Goal: Task Accomplishment & Management: Manage account settings

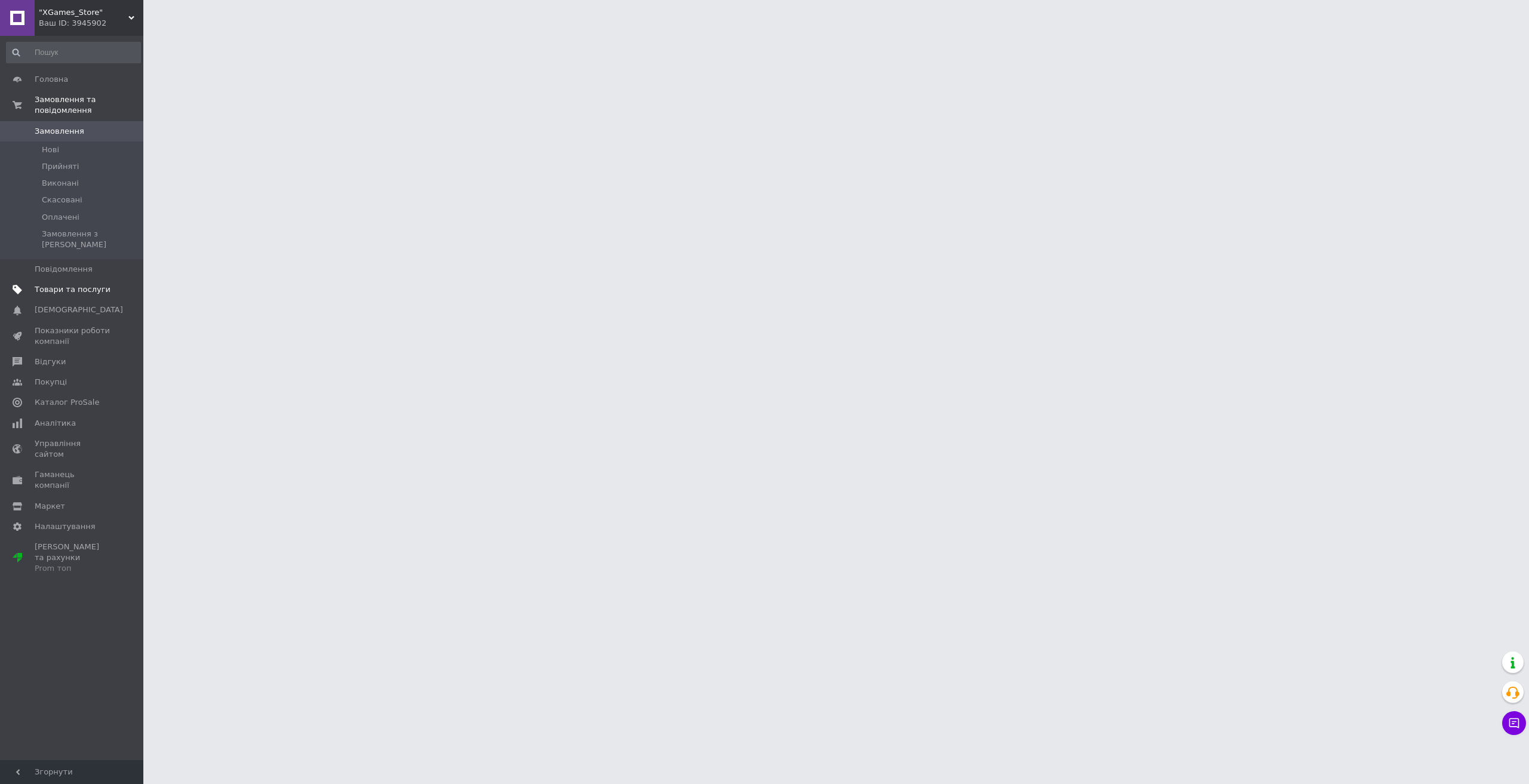
click at [103, 284] on span "Товари та послуги" at bounding box center [72, 289] width 76 height 10
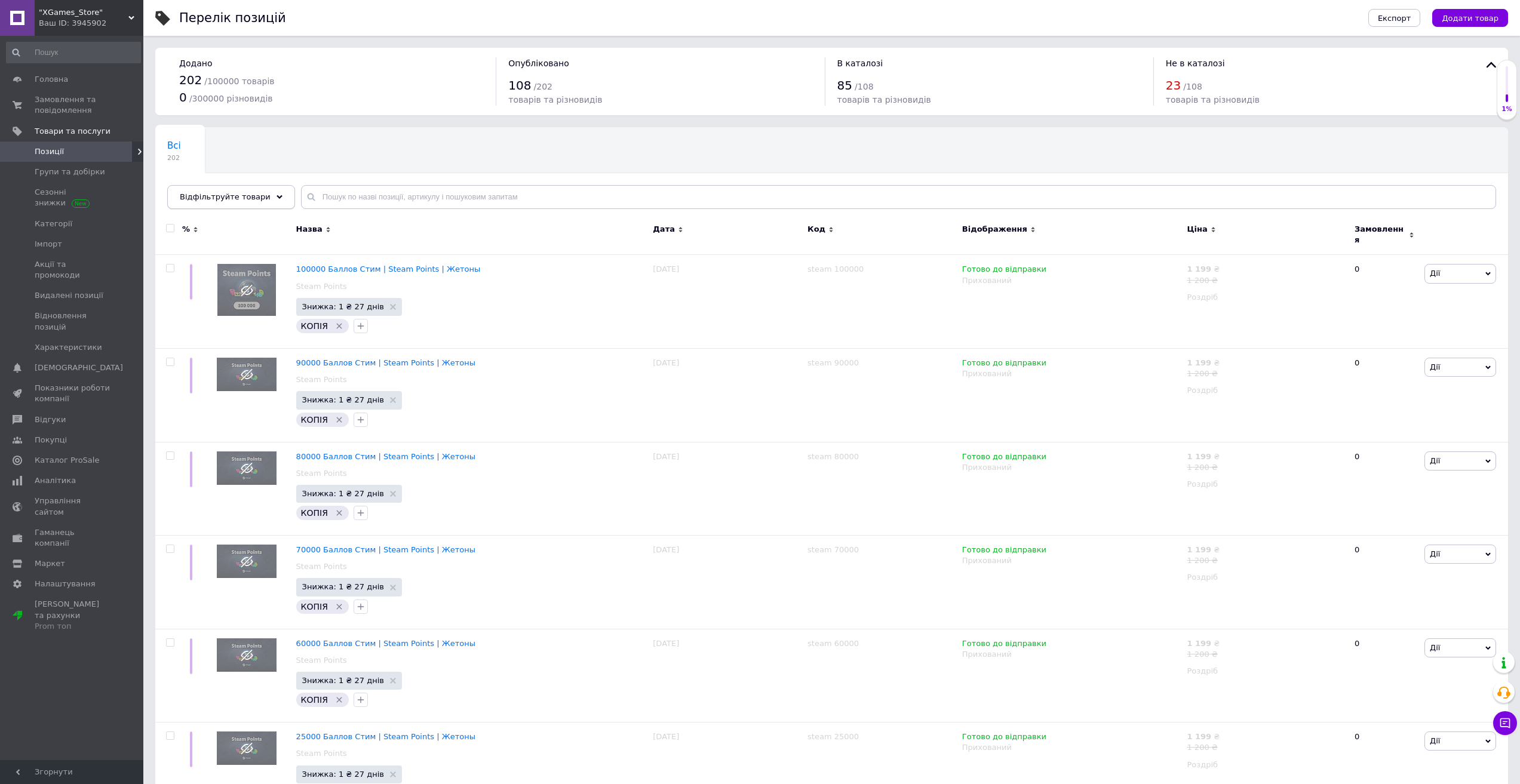
click at [258, 202] on div "Відфільтруйте товари" at bounding box center [231, 197] width 128 height 24
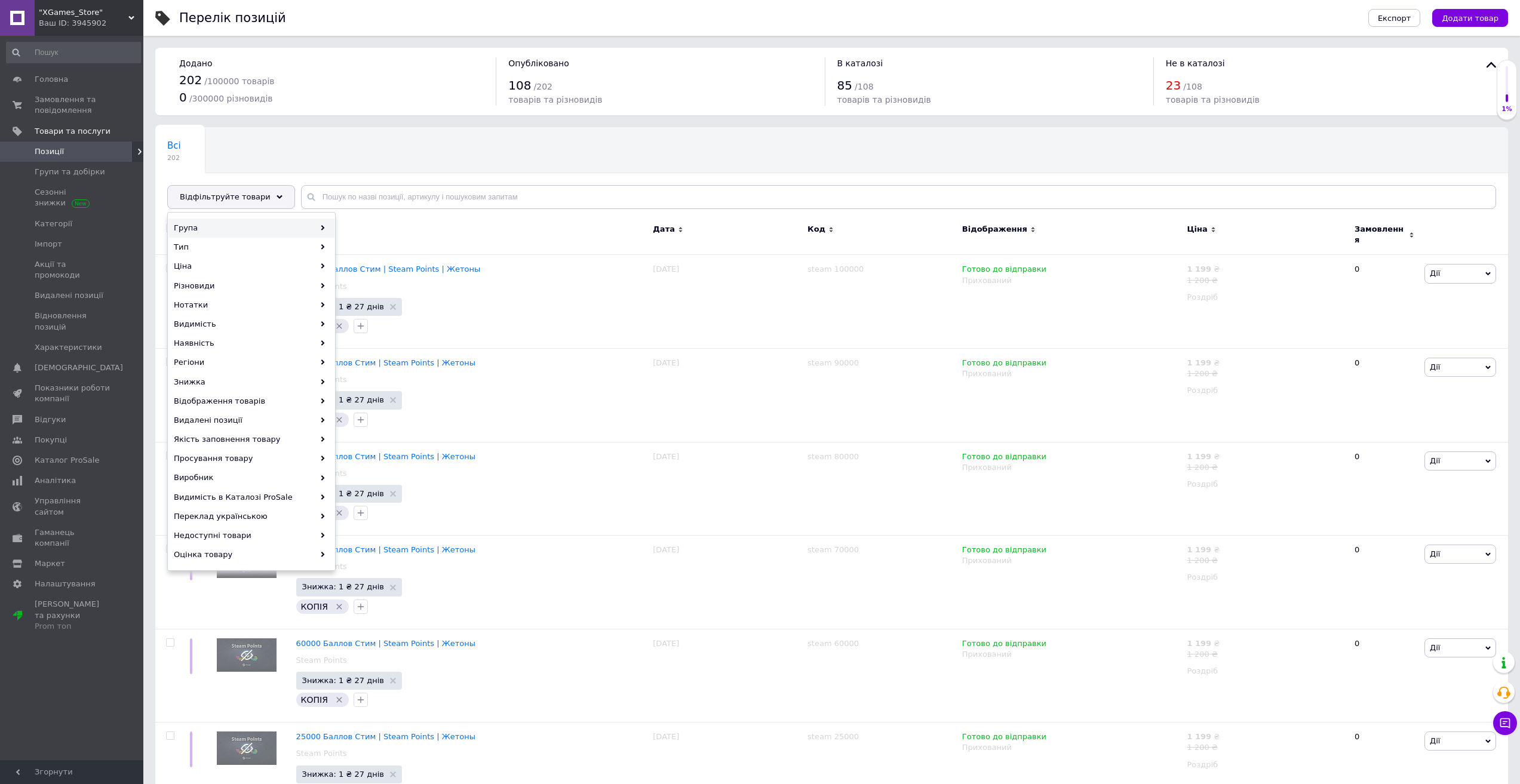
click at [253, 227] on div "Група" at bounding box center [251, 228] width 166 height 19
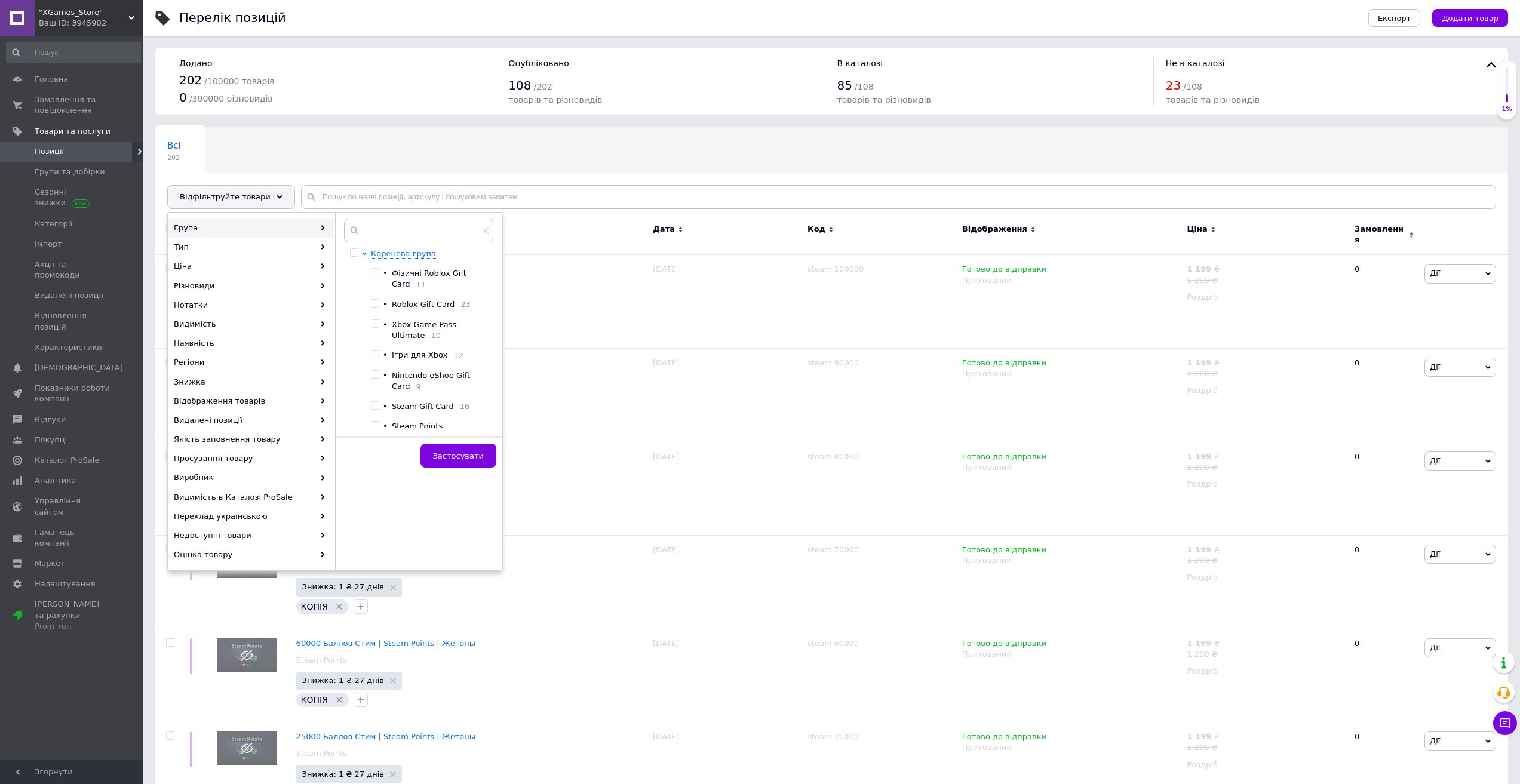
click at [375, 409] on input "checkbox" at bounding box center [375, 405] width 8 height 8
checkbox input "true"
click at [471, 455] on span "Застосувати" at bounding box center [458, 455] width 51 height 9
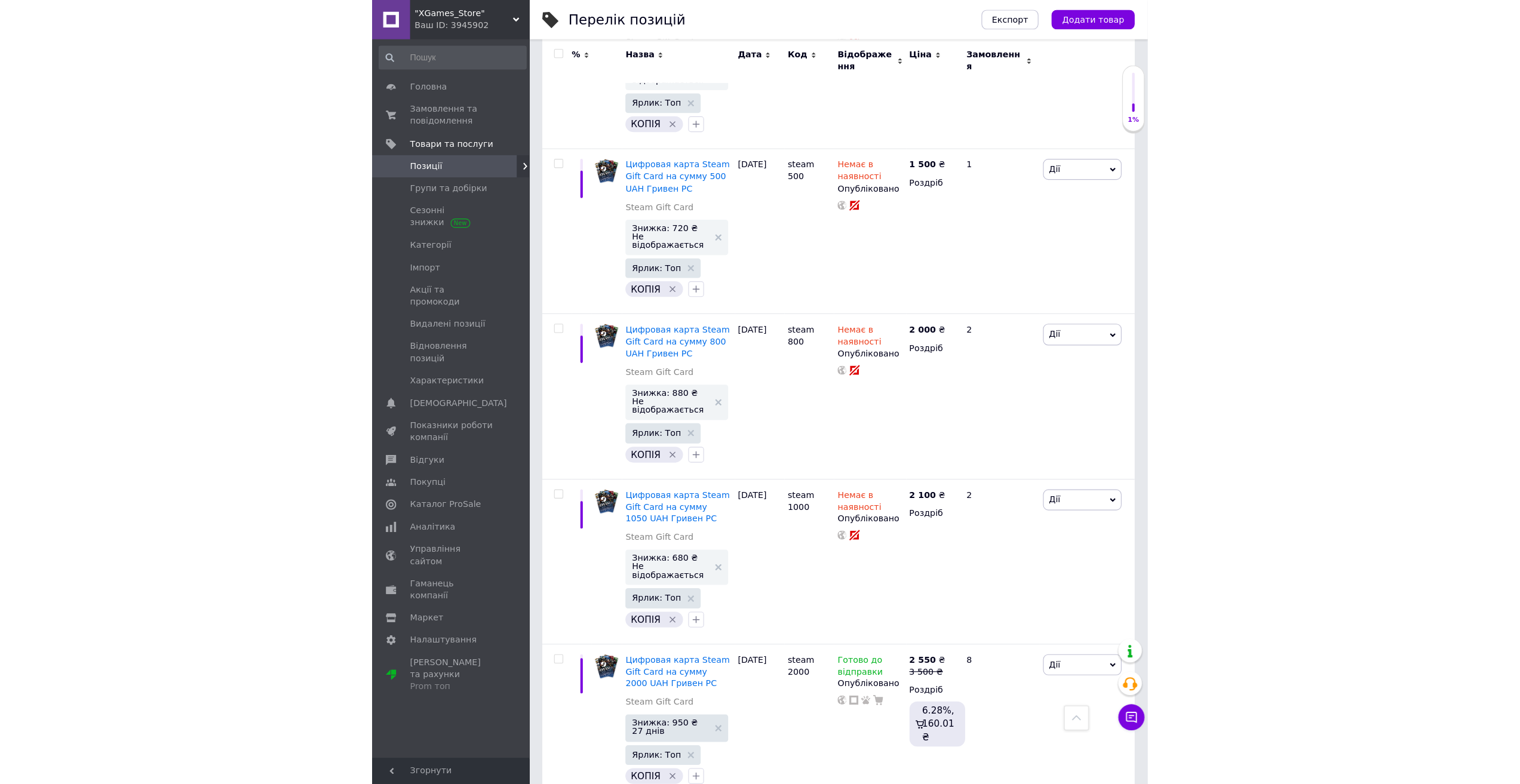
scroll to position [1040, 0]
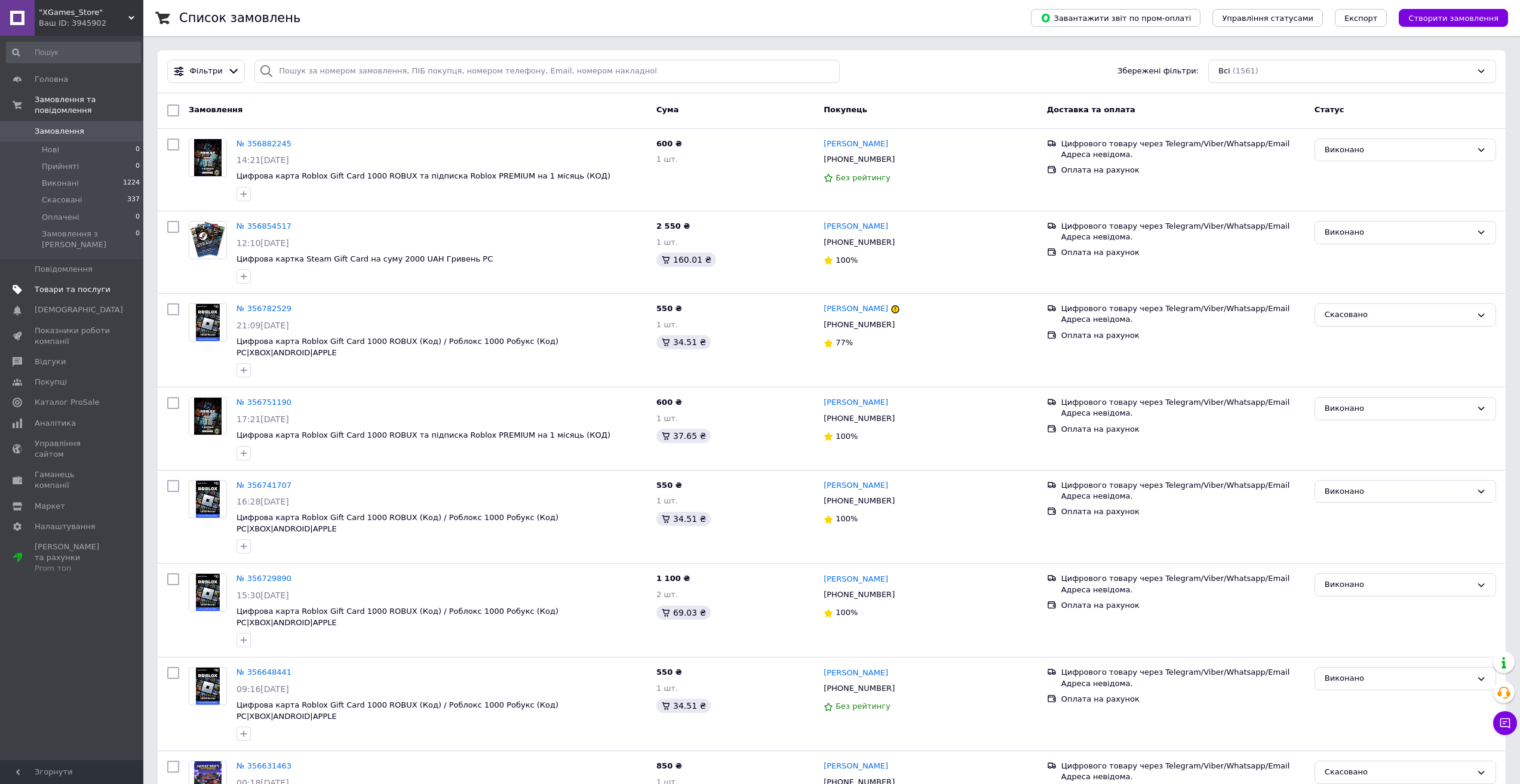
click at [97, 284] on span "Товари та послуги" at bounding box center [72, 289] width 76 height 10
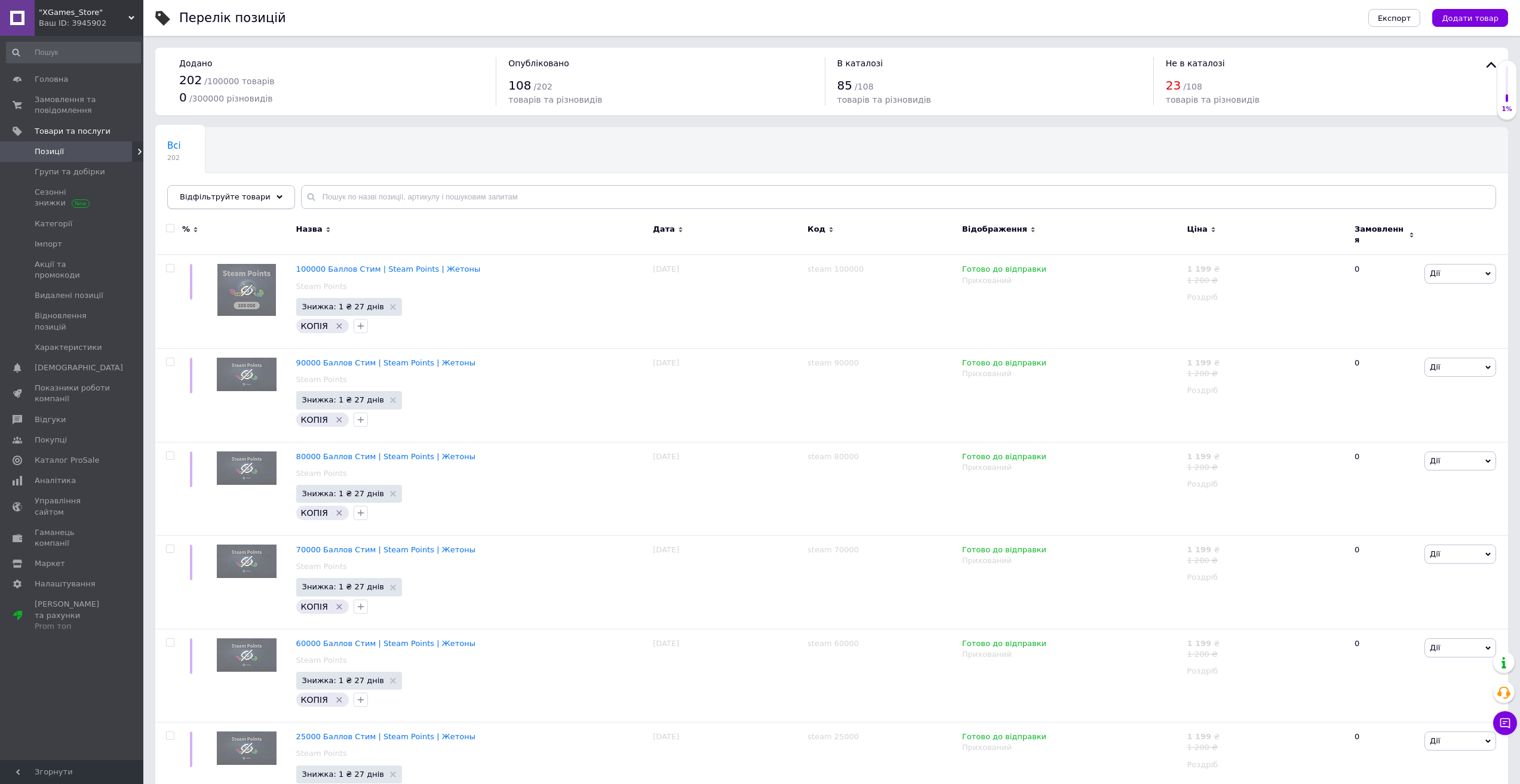
click at [246, 198] on span "Відфільтруйте товари" at bounding box center [225, 196] width 91 height 9
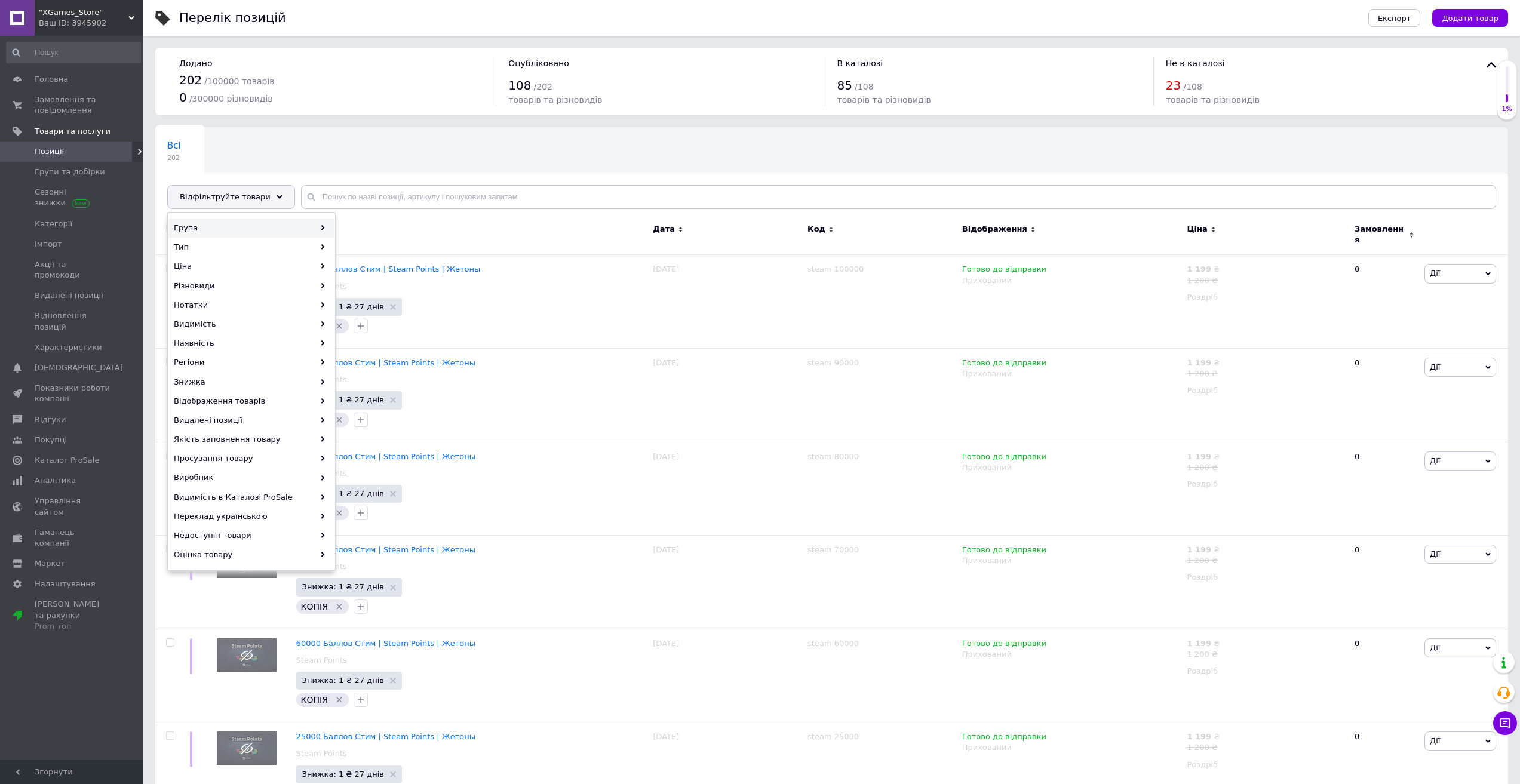
click at [242, 223] on div "Група" at bounding box center [251, 228] width 166 height 19
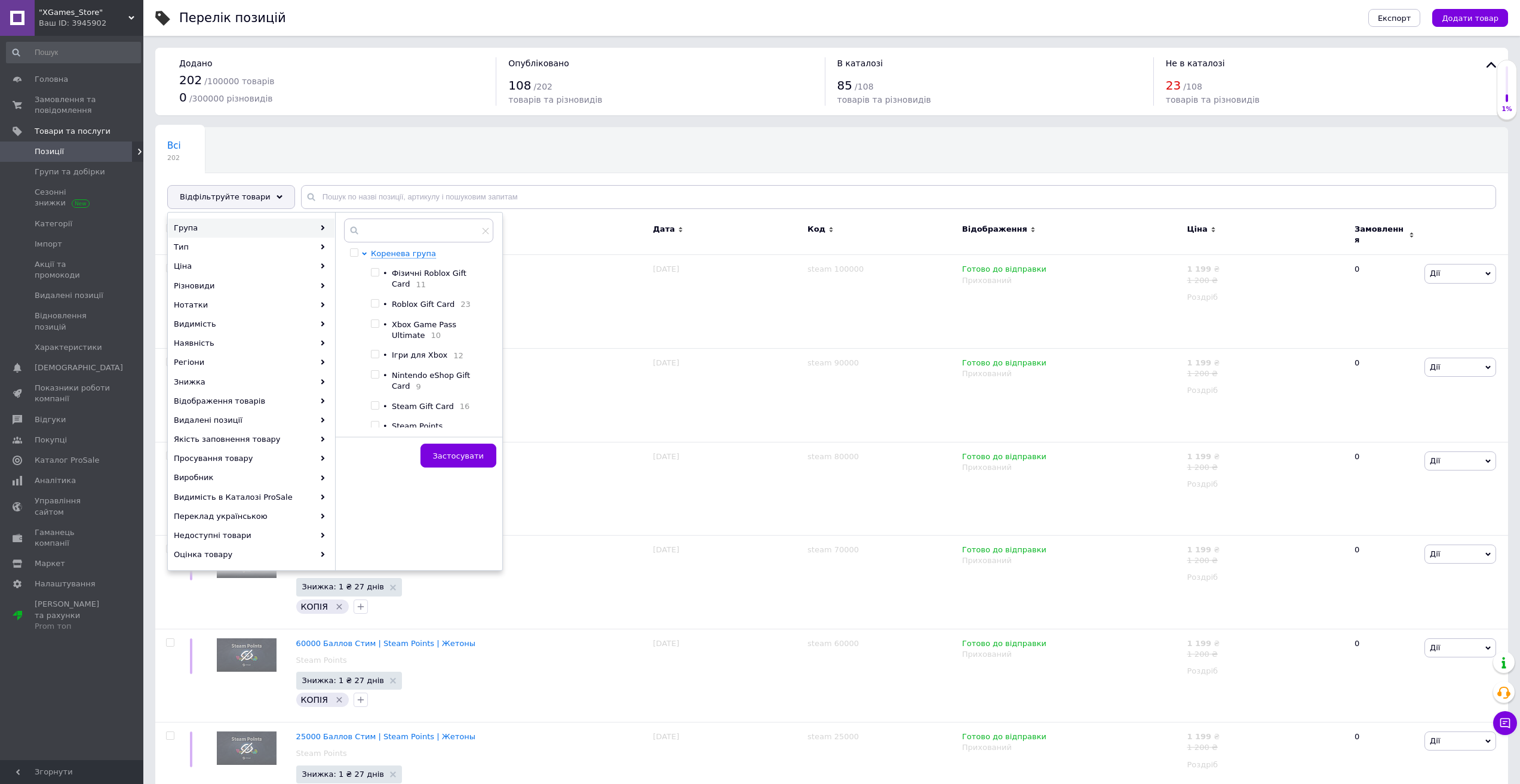
click at [377, 409] on input "checkbox" at bounding box center [375, 405] width 8 height 8
checkbox input "true"
click at [464, 457] on span "Застосувати" at bounding box center [458, 455] width 51 height 9
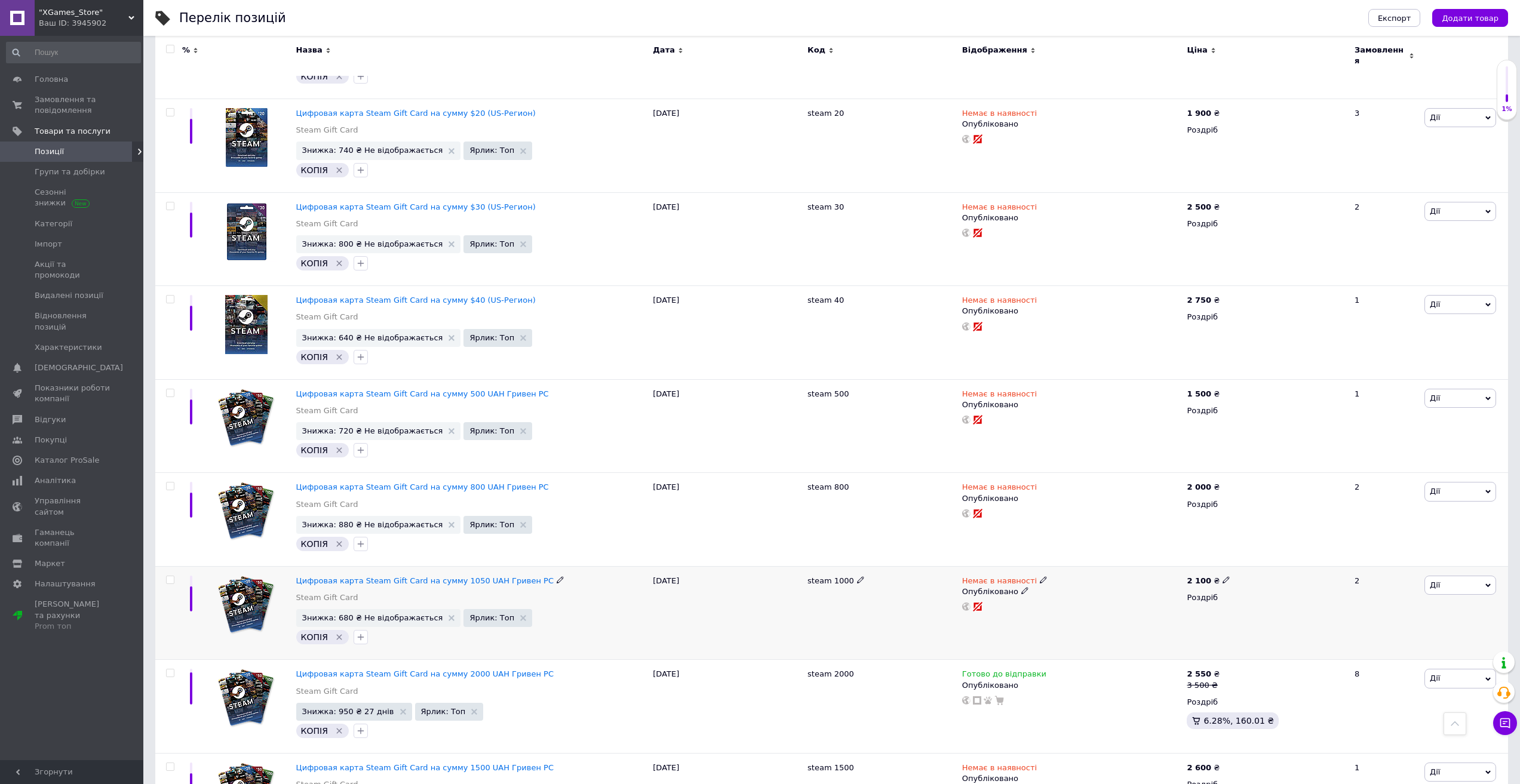
scroll to position [681, 0]
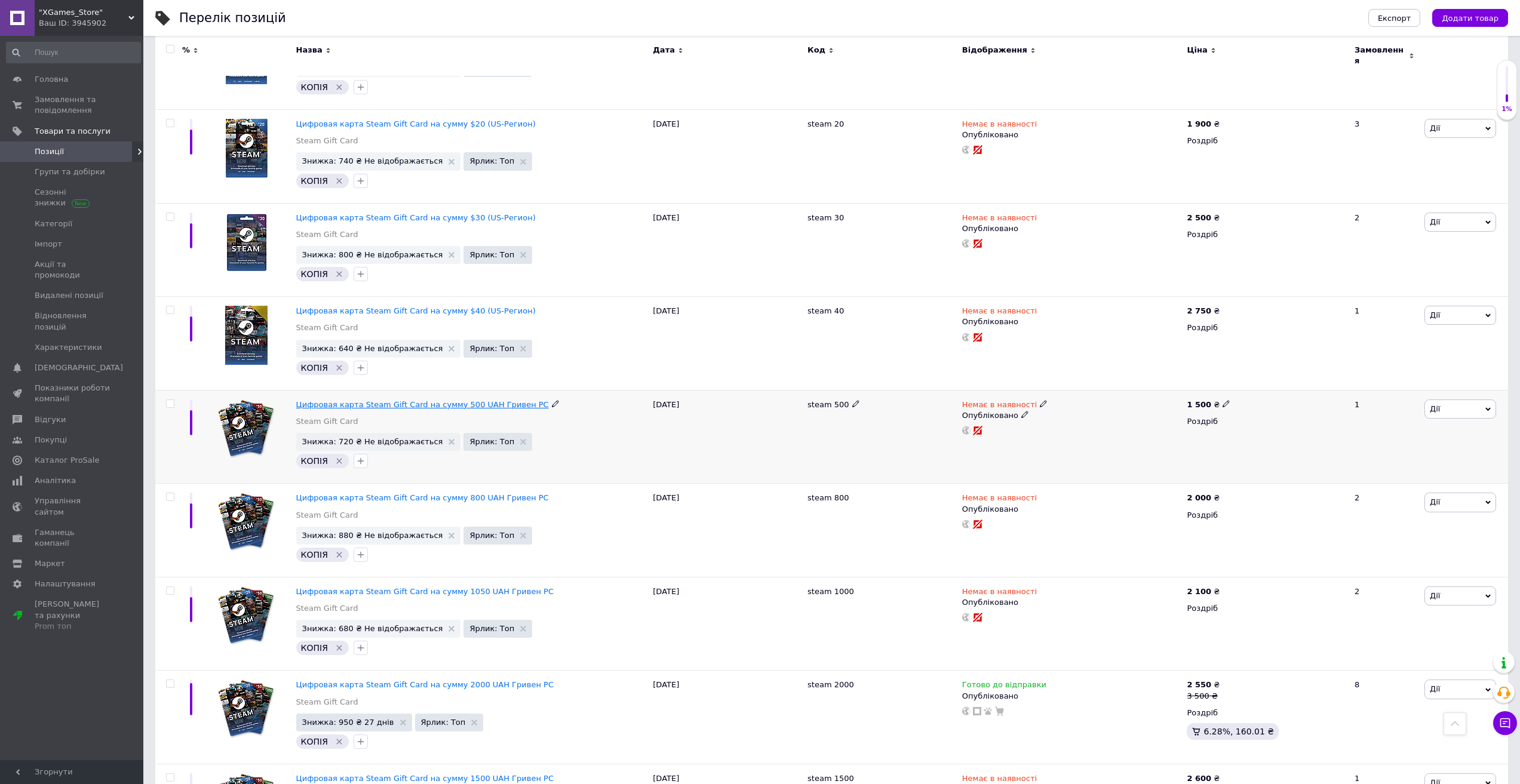
click at [416, 400] on span "Цифровая карта Steam Gift Card на сумму 500 UAH Гривен PC" at bounding box center [422, 405] width 253 height 9
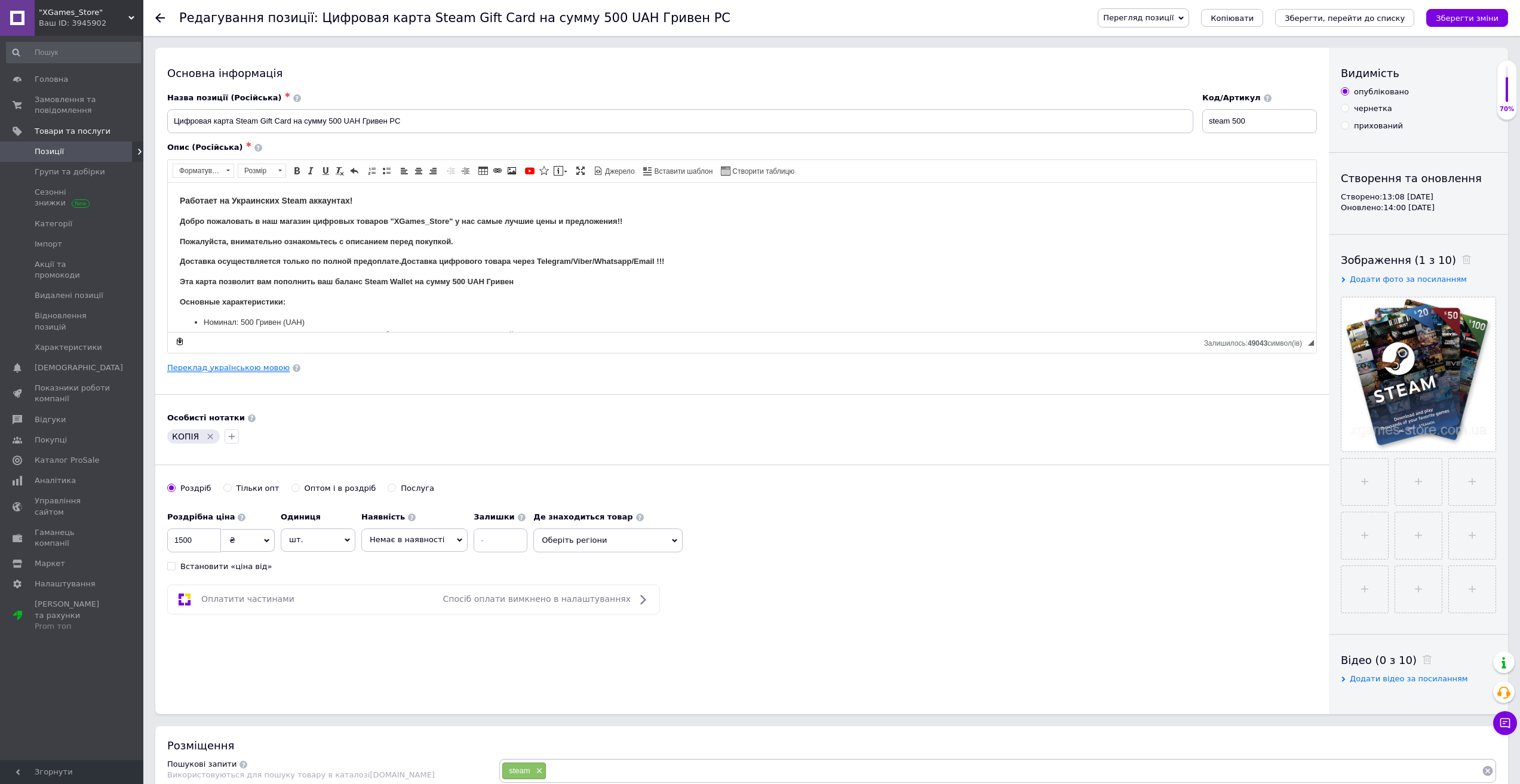
click at [246, 370] on link "Переклад українською мовою" at bounding box center [228, 368] width 123 height 10
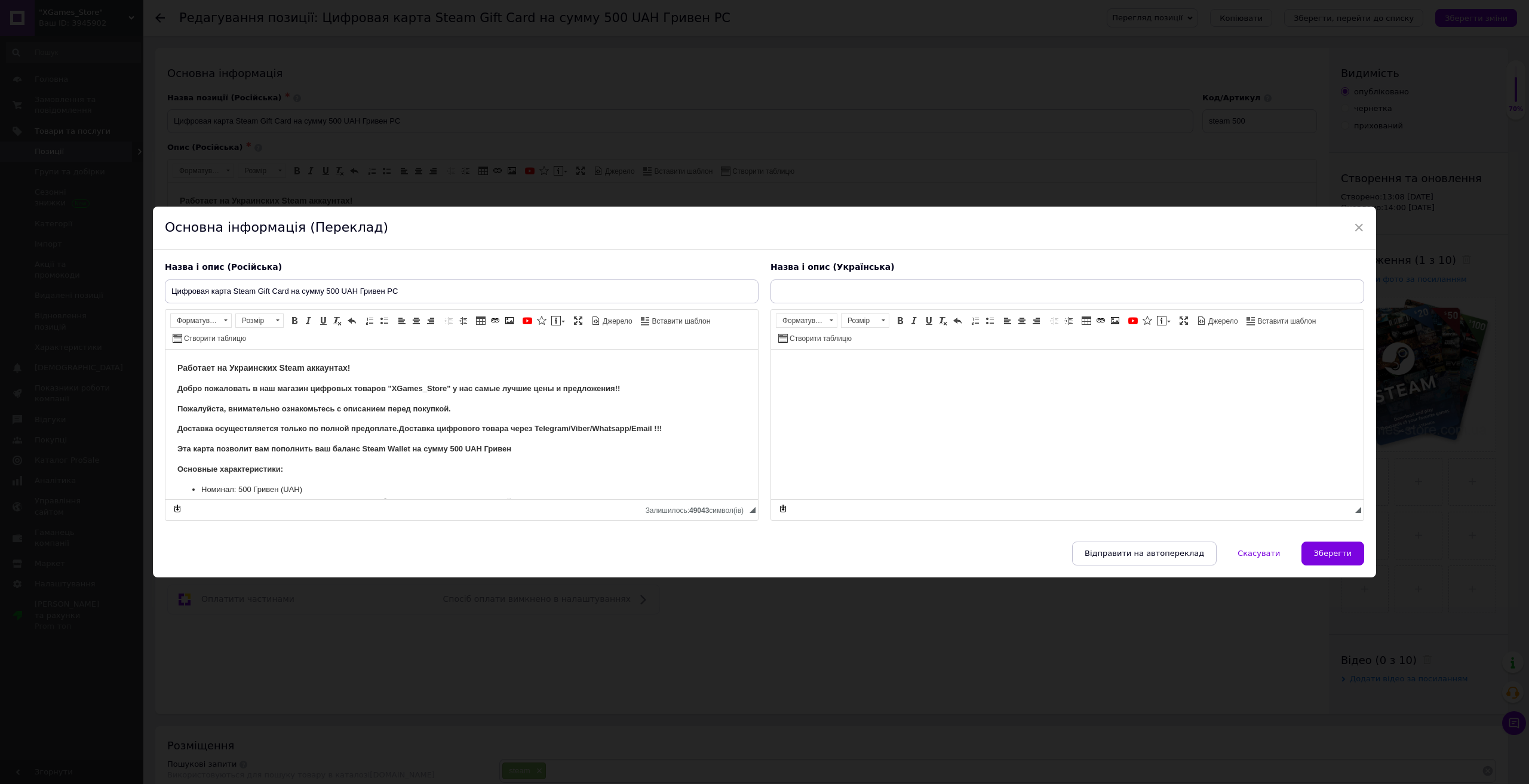
type input "Цифрова картка Steam Gift Card на суму 500 UAH Гривень PC"
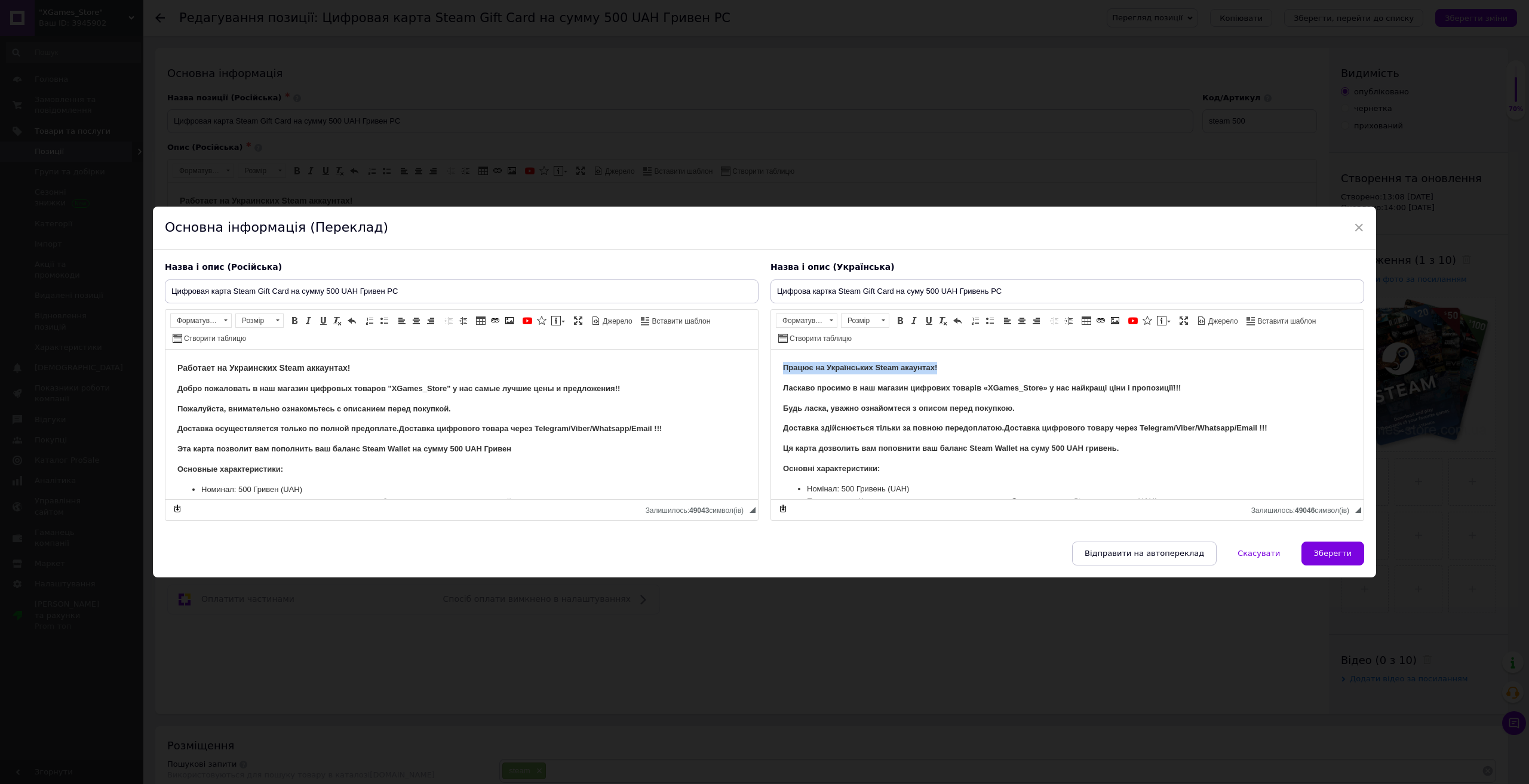
drag, startPoint x: 958, startPoint y: 366, endPoint x: 617, endPoint y: 342, distance: 341.8
click at [771, 350] on html "Працює на Українських Steam акаунтах! Ласкаво просимо в наш магазин цифрових то…" at bounding box center [1067, 496] width 593 height 292
copy strong "Працює на Українських Steam акаунтах!"
